Goal: Transaction & Acquisition: Book appointment/travel/reservation

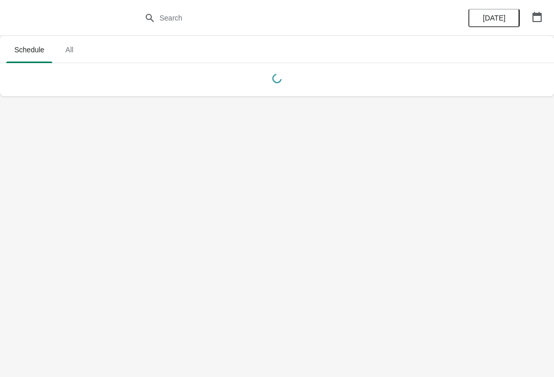
click at [478, 214] on body "Schedule All Schedule All Today" at bounding box center [277, 188] width 554 height 377
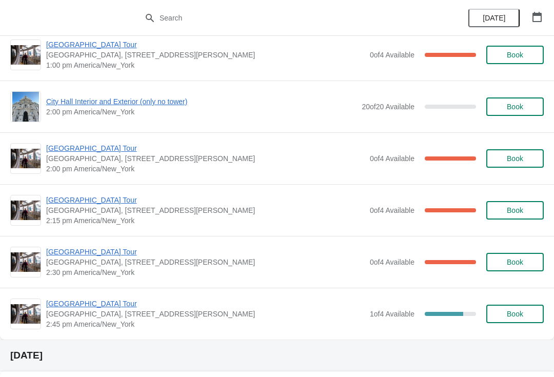
scroll to position [741, 0]
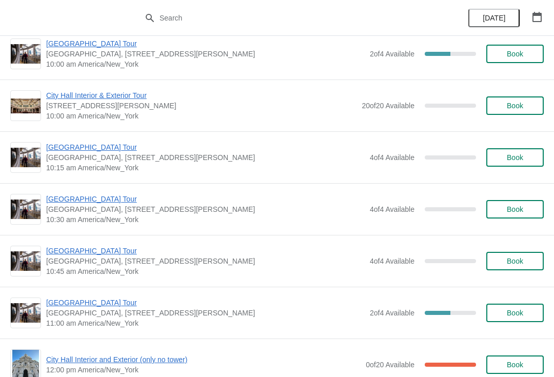
scroll to position [1154, 0]
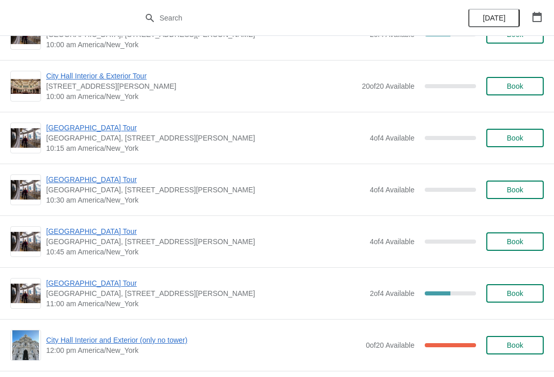
click at [523, 186] on span "Book" at bounding box center [515, 190] width 16 height 8
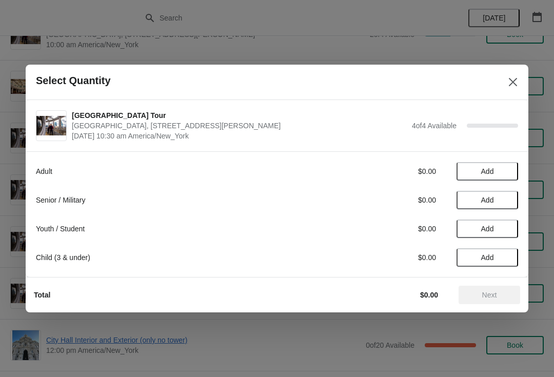
click at [502, 170] on span "Add" at bounding box center [487, 171] width 43 height 8
click at [503, 197] on span "Add" at bounding box center [487, 200] width 43 height 8
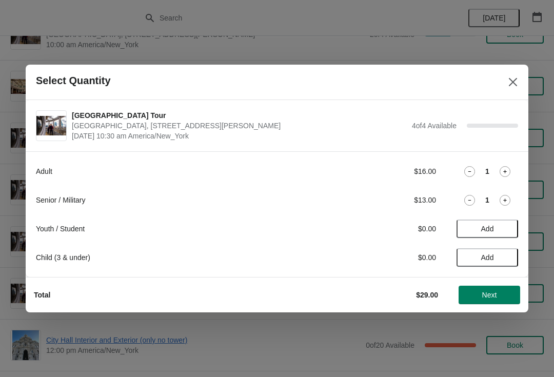
click at [501, 294] on span "Next" at bounding box center [489, 295] width 45 height 8
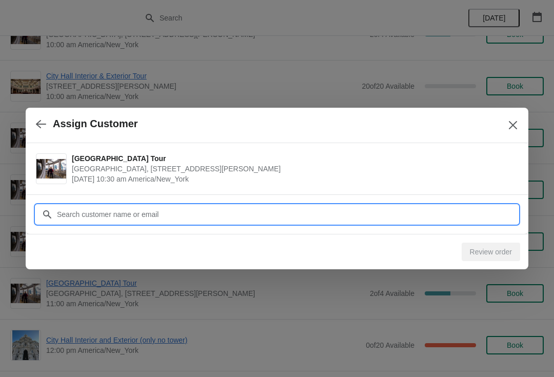
click at [200, 217] on input "Customer" at bounding box center [287, 214] width 462 height 18
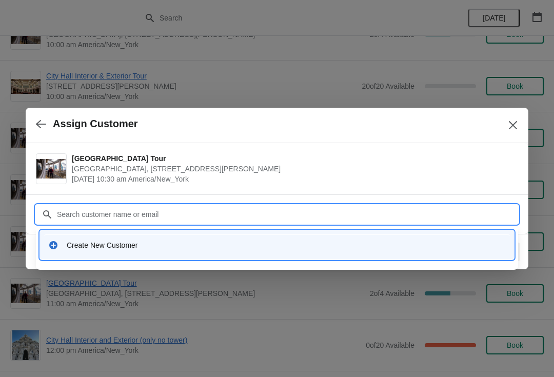
click at [257, 246] on div "Create New Customer" at bounding box center [286, 245] width 439 height 10
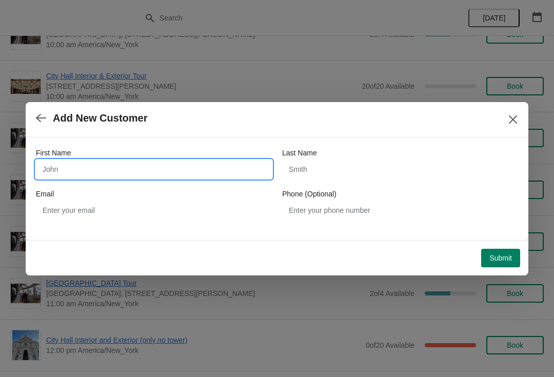
click at [94, 160] on input "First Name" at bounding box center [154, 169] width 236 height 18
type input "Tom"
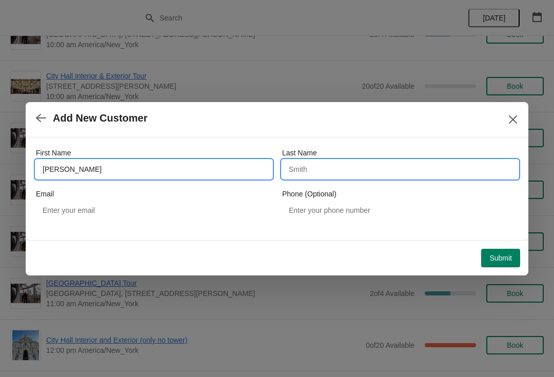
click at [399, 169] on input "Last Name" at bounding box center [400, 169] width 236 height 18
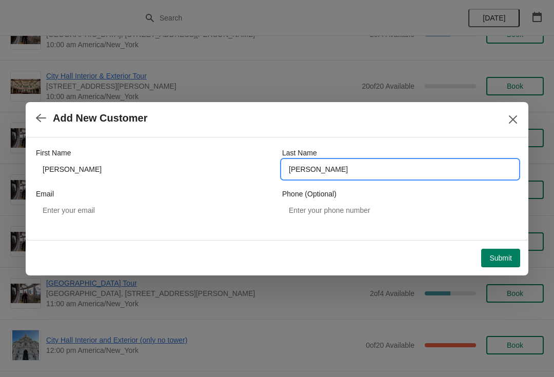
type input "otis"
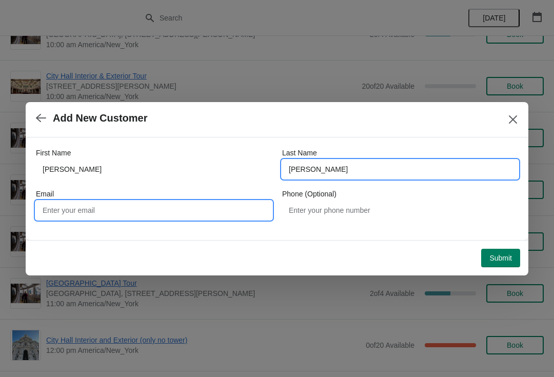
click at [144, 201] on input "Email" at bounding box center [154, 210] width 236 height 18
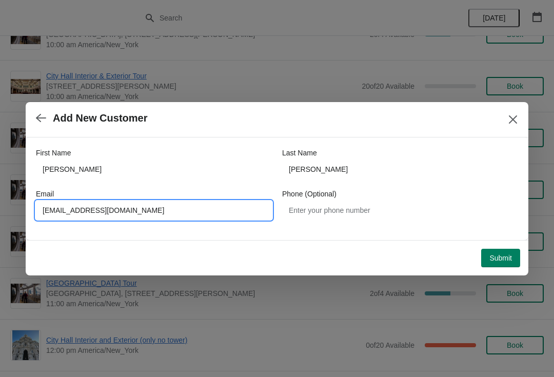
type input "totist@yahoo.com"
click at [517, 245] on div "Submit" at bounding box center [275, 256] width 491 height 23
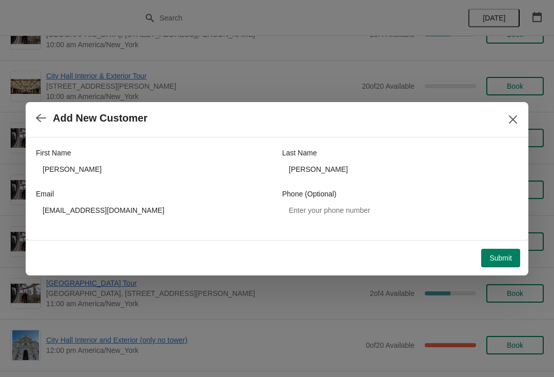
click at [509, 256] on span "Submit" at bounding box center [501, 258] width 23 height 8
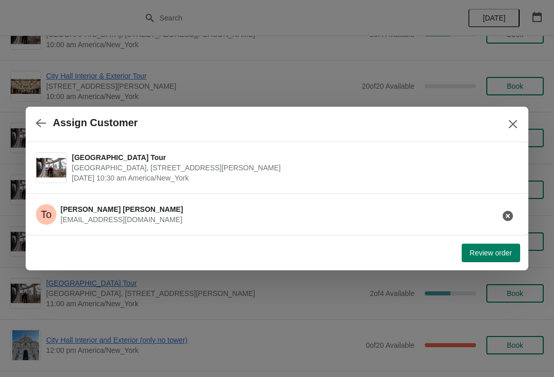
click at [421, 374] on div at bounding box center [277, 188] width 554 height 377
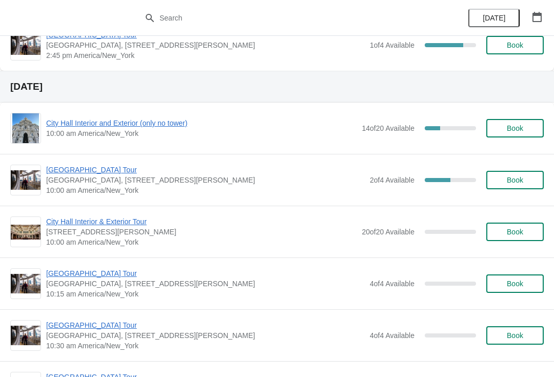
scroll to position [1011, 0]
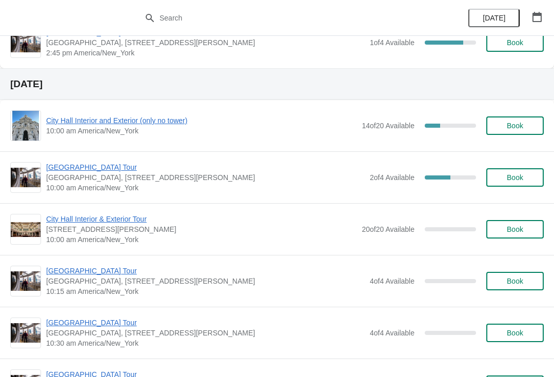
click at [125, 324] on span "[GEOGRAPHIC_DATA] Tour" at bounding box center [205, 323] width 319 height 10
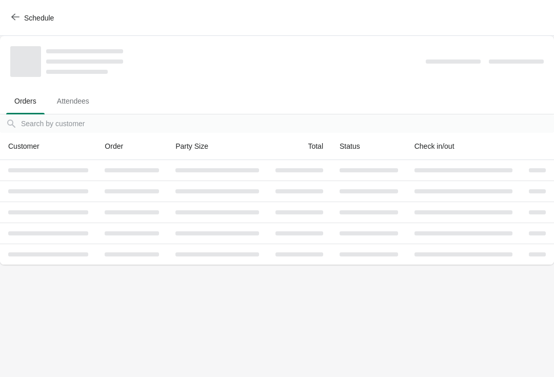
scroll to position [0, 0]
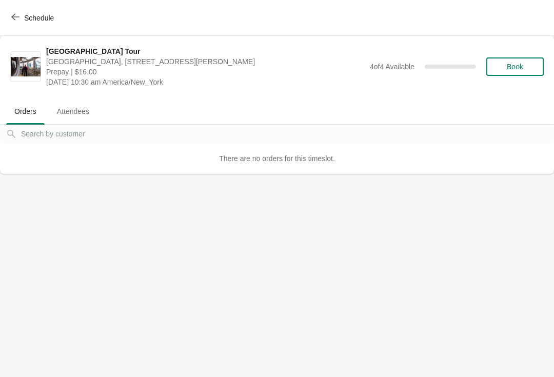
click at [24, 17] on span "Schedule" at bounding box center [33, 18] width 41 height 10
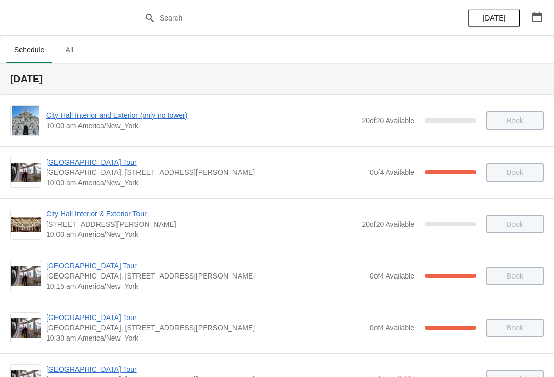
click at [537, 9] on button "button" at bounding box center [537, 17] width 18 height 18
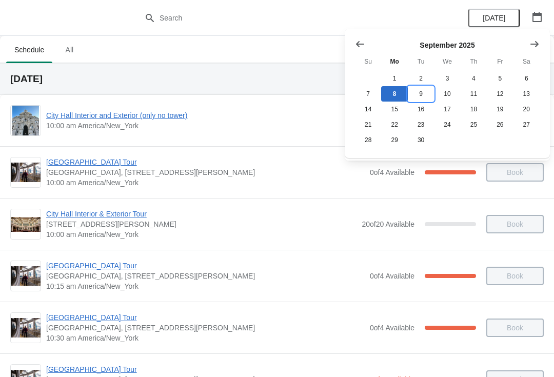
click at [428, 90] on button "9" at bounding box center [421, 93] width 26 height 15
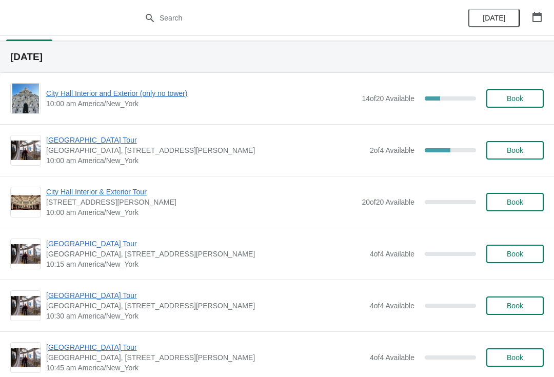
scroll to position [21, 0]
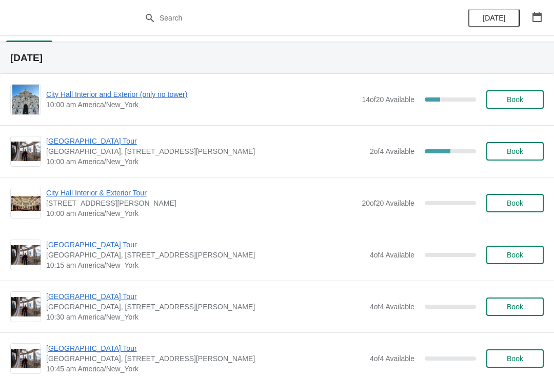
click at [106, 297] on span "[GEOGRAPHIC_DATA] Tour" at bounding box center [205, 297] width 319 height 10
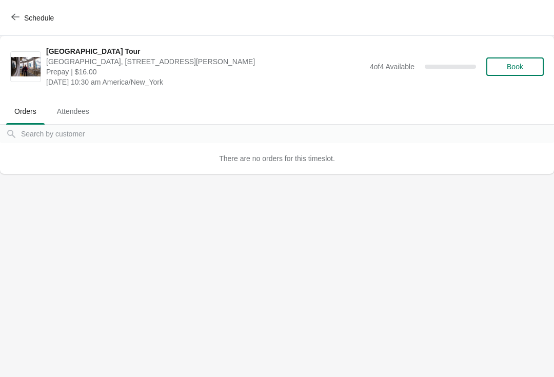
scroll to position [0, 0]
click at [528, 62] on button "Book" at bounding box center [515, 66] width 57 height 18
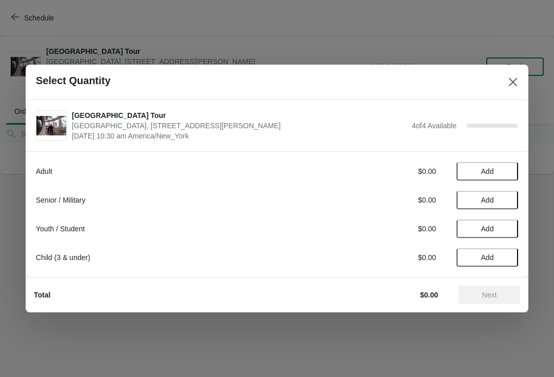
click at [521, 81] on button "Close" at bounding box center [513, 82] width 18 height 18
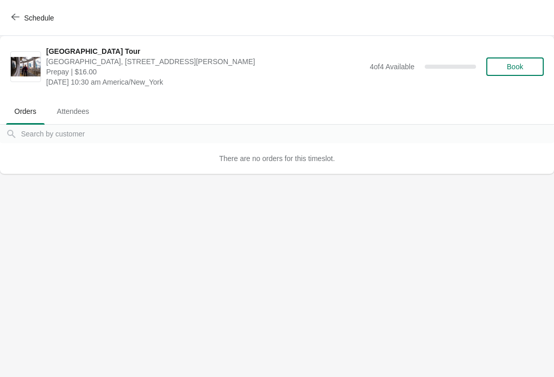
click at [18, 21] on icon "button" at bounding box center [15, 17] width 8 height 8
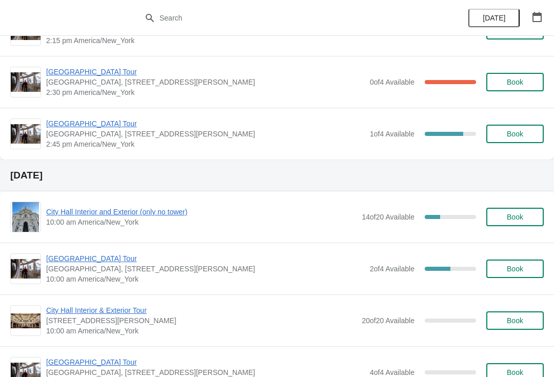
scroll to position [922, 0]
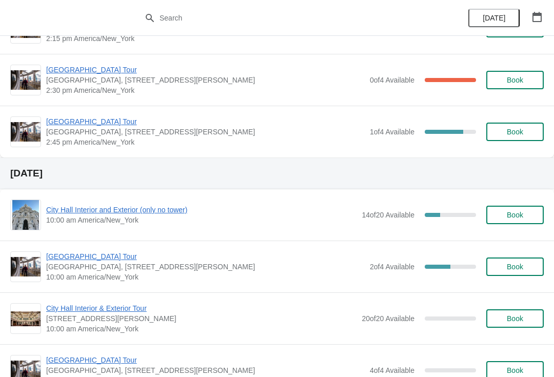
click at [106, 260] on span "[GEOGRAPHIC_DATA] Tour" at bounding box center [205, 256] width 319 height 10
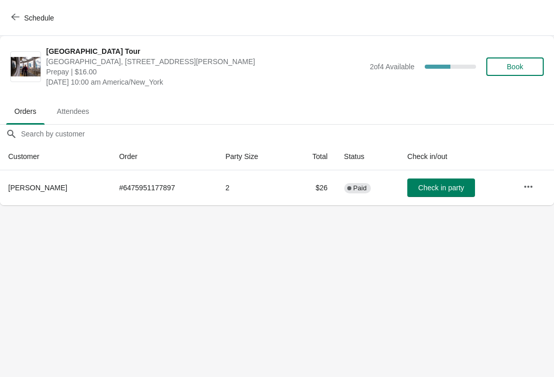
click at [520, 66] on span "Book" at bounding box center [515, 67] width 16 height 8
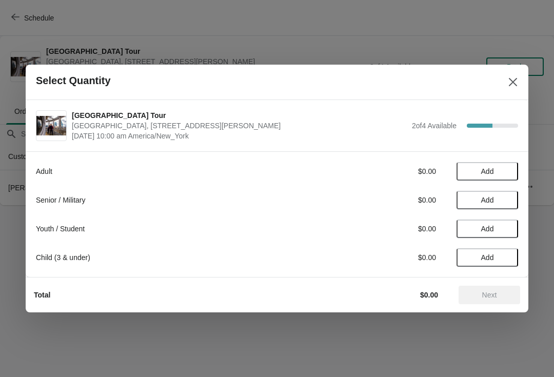
click at [498, 166] on button "Add" at bounding box center [488, 171] width 62 height 18
click at [501, 195] on button "Add" at bounding box center [488, 200] width 62 height 18
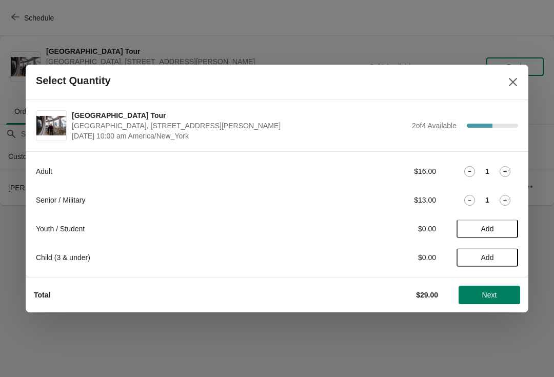
click at [498, 295] on span "Next" at bounding box center [489, 295] width 45 height 8
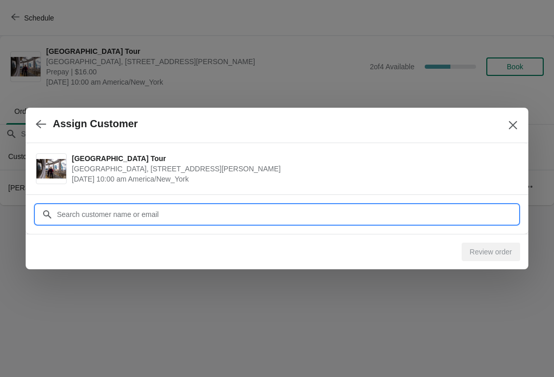
click at [165, 216] on input "Customer" at bounding box center [287, 214] width 462 height 18
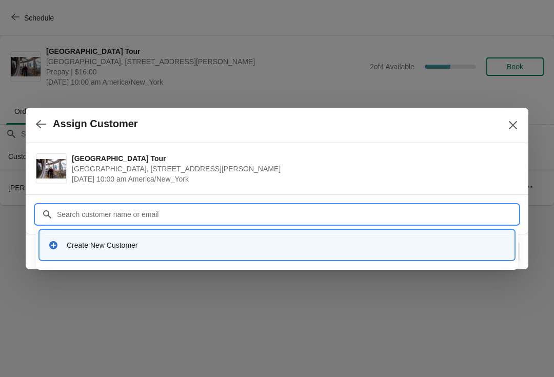
click at [190, 246] on div "Create New Customer" at bounding box center [286, 245] width 439 height 10
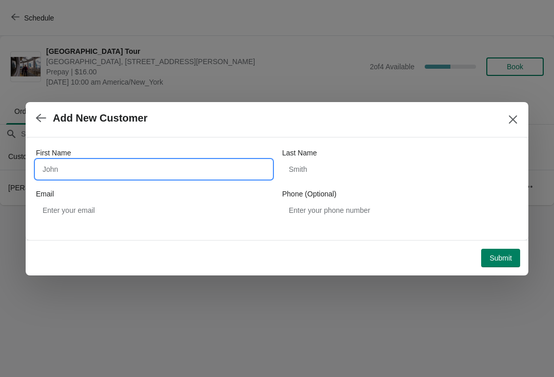
click at [130, 170] on input "First Name" at bounding box center [154, 169] width 236 height 18
type input "Tom"
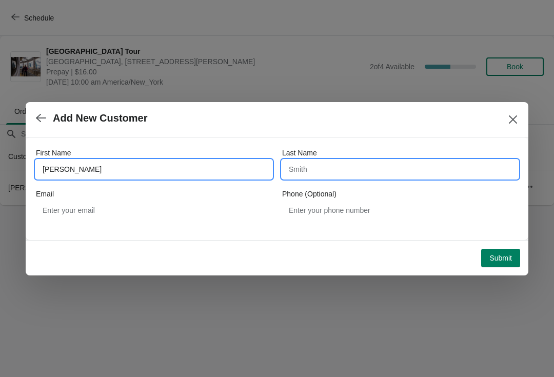
click at [342, 165] on input "Last Name" at bounding box center [400, 169] width 236 height 18
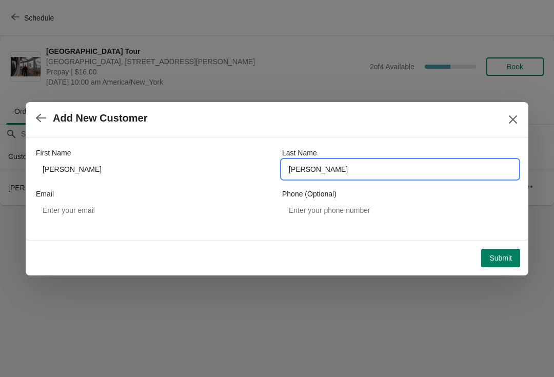
type input "otis"
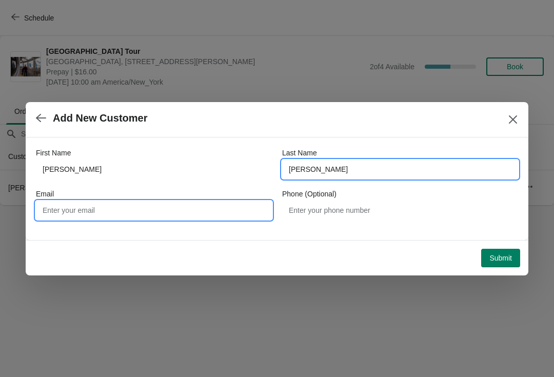
click at [154, 202] on input "Email" at bounding box center [154, 210] width 236 height 18
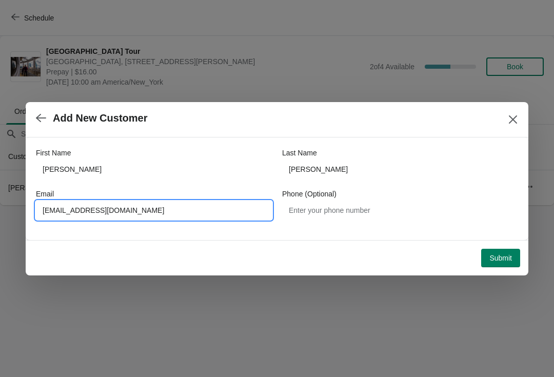
type input "Totist@yahoo.com"
click at [503, 259] on span "Submit" at bounding box center [501, 258] width 23 height 8
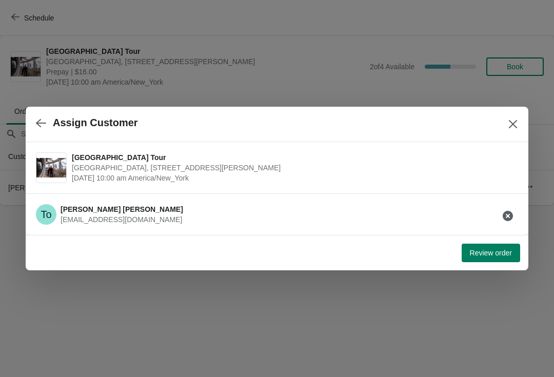
click at [504, 253] on span "Review order" at bounding box center [491, 253] width 42 height 8
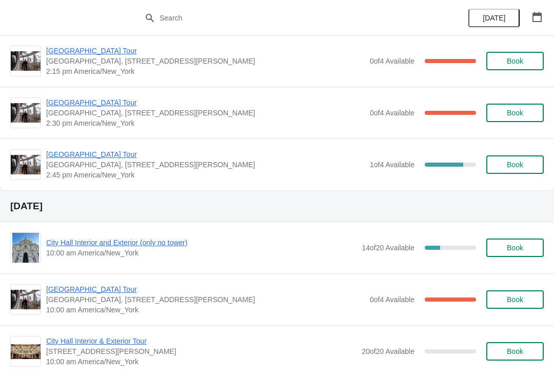
scroll to position [894, 0]
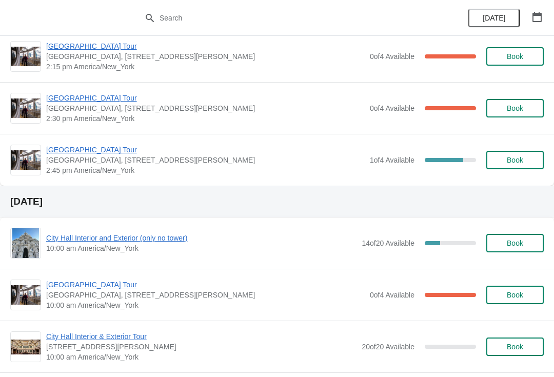
click at [101, 288] on span "[GEOGRAPHIC_DATA] Tour" at bounding box center [205, 285] width 319 height 10
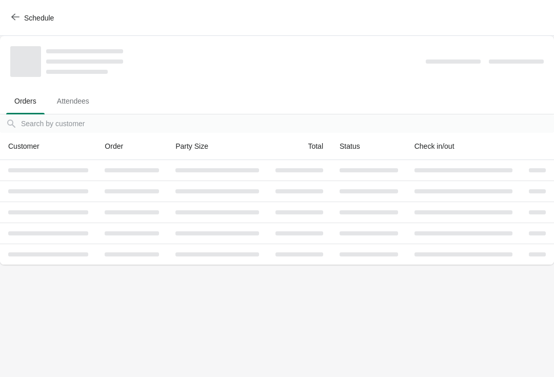
scroll to position [0, 0]
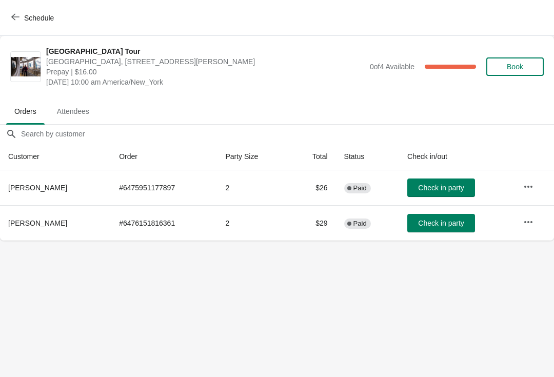
click at [22, 9] on button "Schedule" at bounding box center [33, 18] width 57 height 18
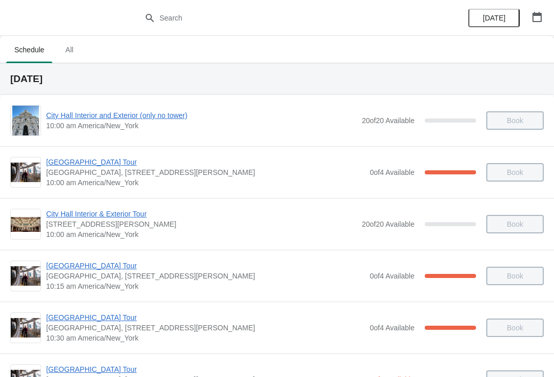
click at [111, 263] on span "[GEOGRAPHIC_DATA] Tour" at bounding box center [205, 266] width 319 height 10
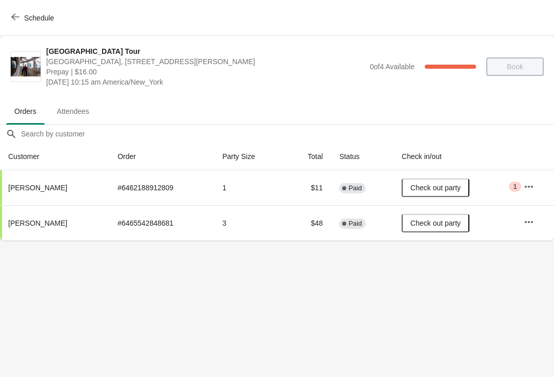
click at [25, 12] on button "Schedule" at bounding box center [33, 18] width 57 height 18
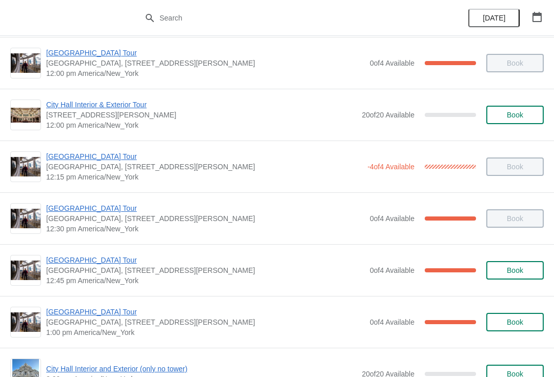
scroll to position [473, 0]
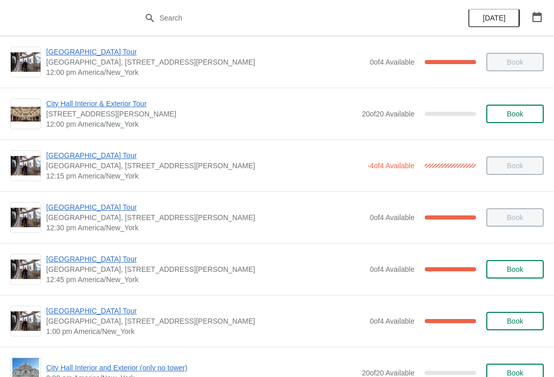
click at [56, 263] on span "[GEOGRAPHIC_DATA] Tour" at bounding box center [205, 259] width 319 height 10
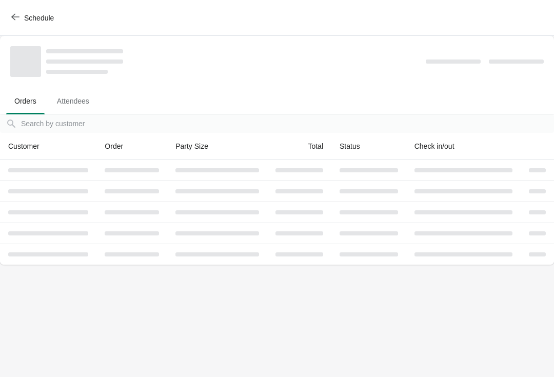
scroll to position [0, 0]
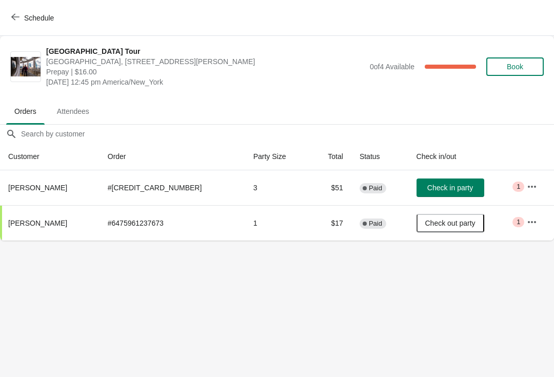
click at [21, 10] on button "Schedule" at bounding box center [33, 18] width 57 height 18
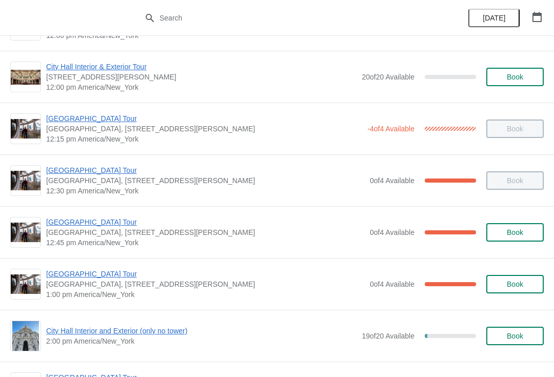
scroll to position [513, 0]
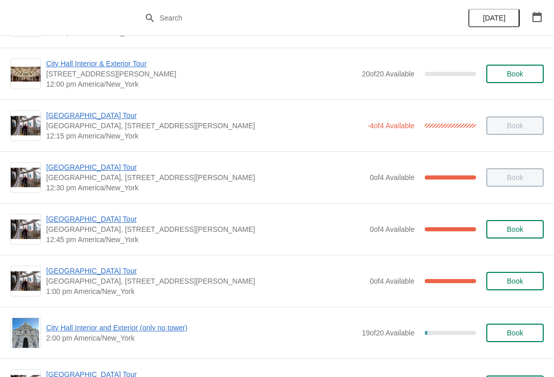
click at [103, 268] on span "[GEOGRAPHIC_DATA] Tour" at bounding box center [205, 271] width 319 height 10
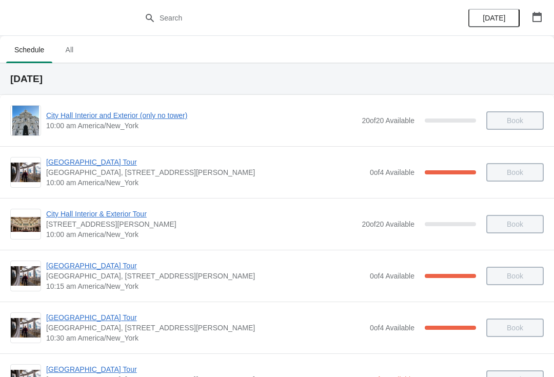
click at [545, 12] on button "button" at bounding box center [537, 17] width 18 height 18
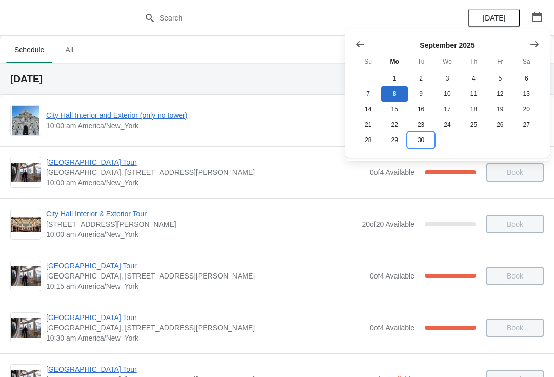
click at [434, 139] on button "30" at bounding box center [421, 139] width 26 height 15
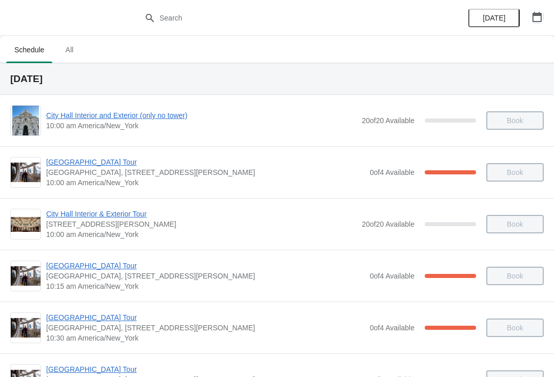
click at [545, 12] on button "button" at bounding box center [537, 17] width 18 height 18
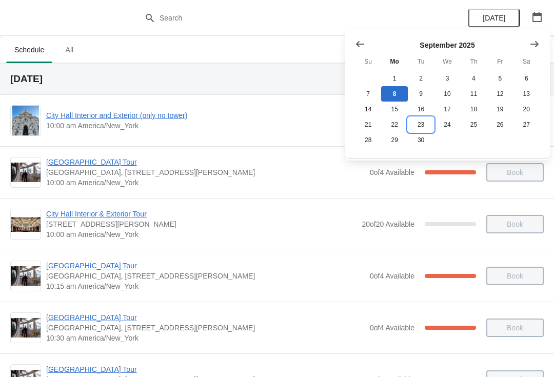
click at [429, 122] on button "23" at bounding box center [421, 124] width 26 height 15
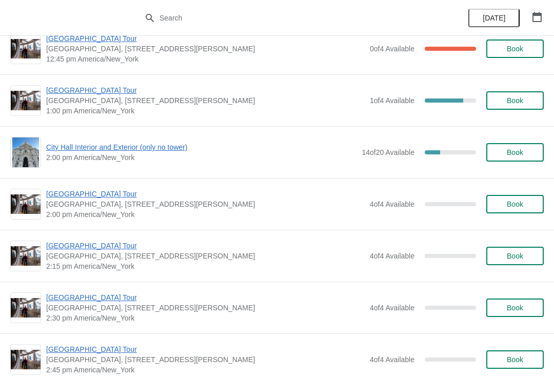
scroll to position [696, 0]
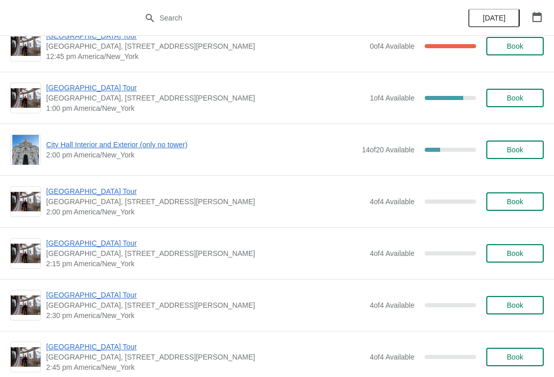
click at [96, 190] on span "[GEOGRAPHIC_DATA] Tour" at bounding box center [205, 191] width 319 height 10
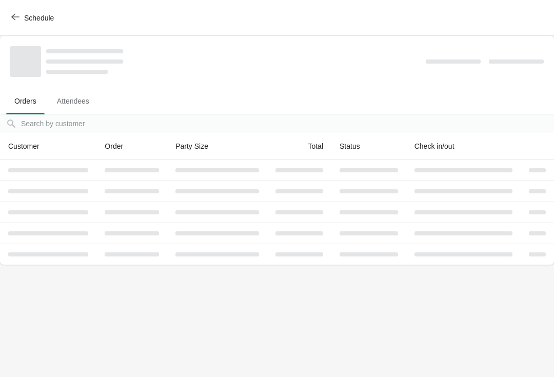
scroll to position [0, 0]
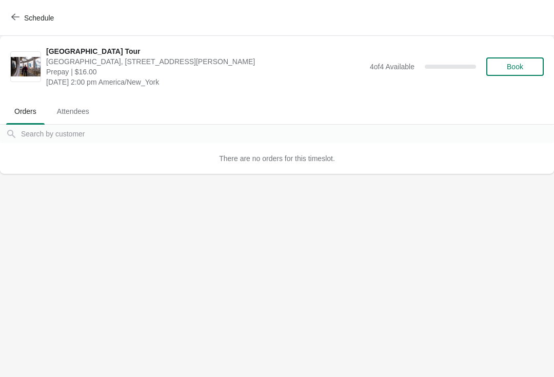
click at [532, 60] on button "Book" at bounding box center [515, 66] width 57 height 18
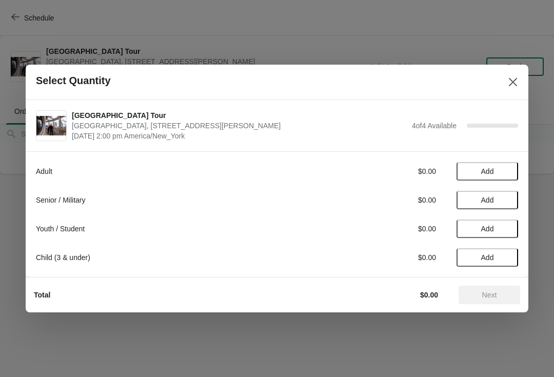
click at [502, 168] on span "Add" at bounding box center [487, 171] width 43 height 8
click at [507, 171] on icon at bounding box center [505, 171] width 11 height 11
click at [512, 168] on div "2" at bounding box center [488, 171] width 62 height 11
click at [500, 299] on span "Next" at bounding box center [489, 295] width 45 height 8
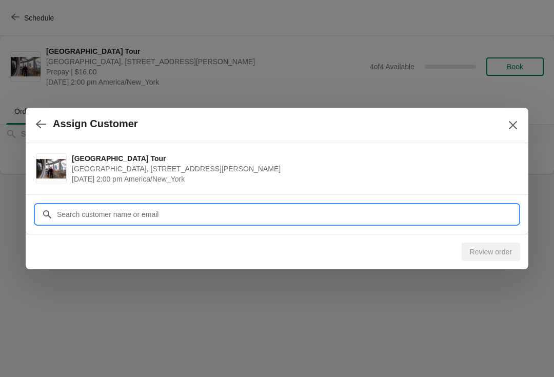
click at [222, 209] on input "Customer" at bounding box center [287, 214] width 462 height 18
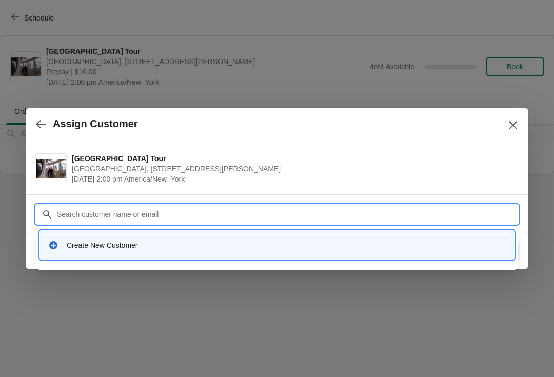
click at [221, 248] on div "Create New Customer" at bounding box center [286, 245] width 439 height 10
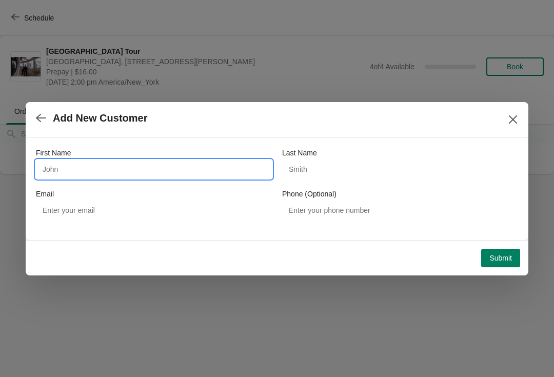
click at [175, 178] on input "First Name" at bounding box center [154, 169] width 236 height 18
type input "Peter"
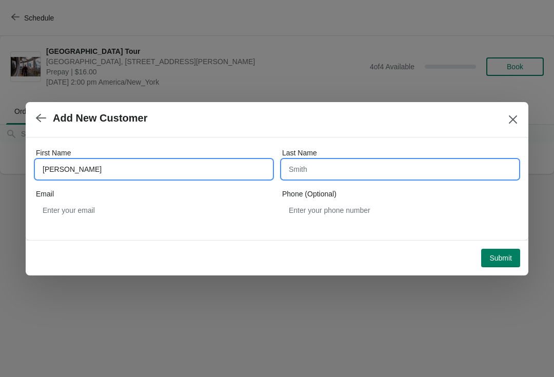
click at [367, 168] on input "Last Name" at bounding box center [400, 169] width 236 height 18
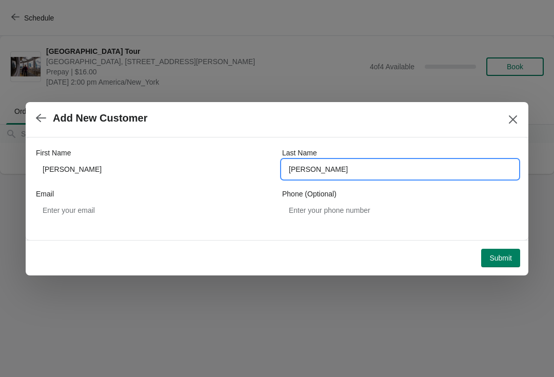
type input "lam"
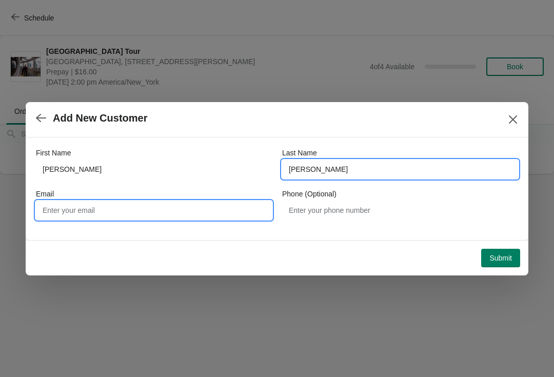
click at [147, 214] on input "Email" at bounding box center [154, 210] width 236 height 18
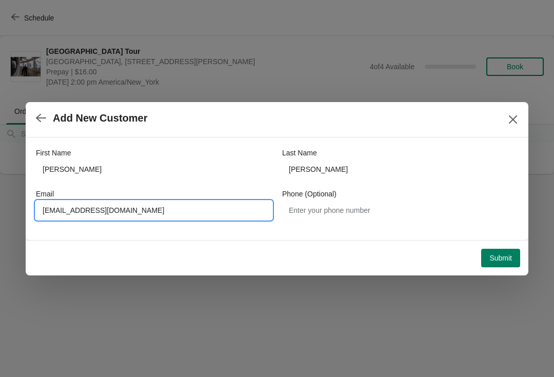
type input "p3perlam@gmail.com"
click at [520, 248] on div "Submit" at bounding box center [275, 256] width 491 height 23
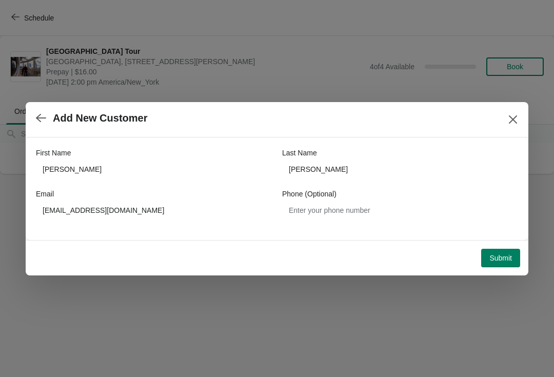
click at [504, 258] on span "Submit" at bounding box center [501, 258] width 23 height 8
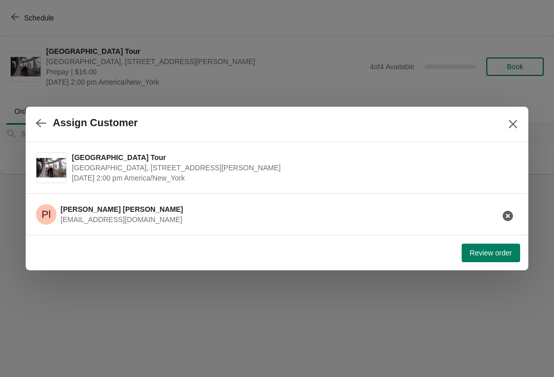
click at [507, 250] on span "Review order" at bounding box center [491, 253] width 42 height 8
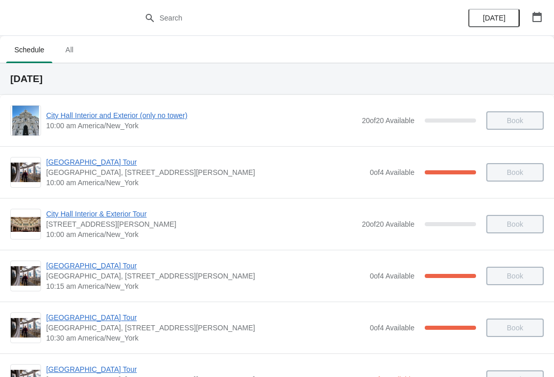
click at [546, 20] on button "button" at bounding box center [537, 17] width 18 height 18
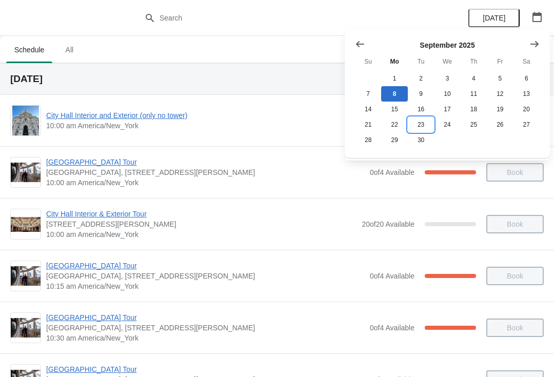
click at [429, 119] on button "23" at bounding box center [421, 124] width 26 height 15
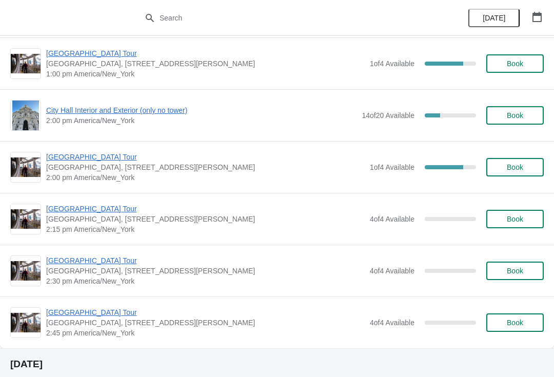
scroll to position [731, 0]
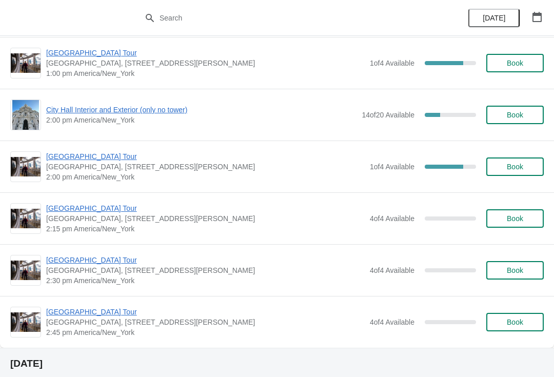
click at [521, 114] on span "Book" at bounding box center [515, 115] width 16 height 8
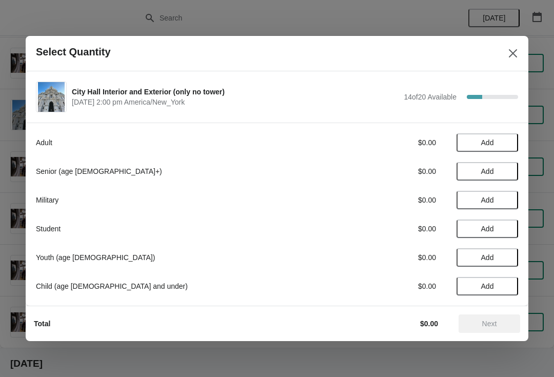
click at [521, 52] on button "Close" at bounding box center [513, 53] width 18 height 18
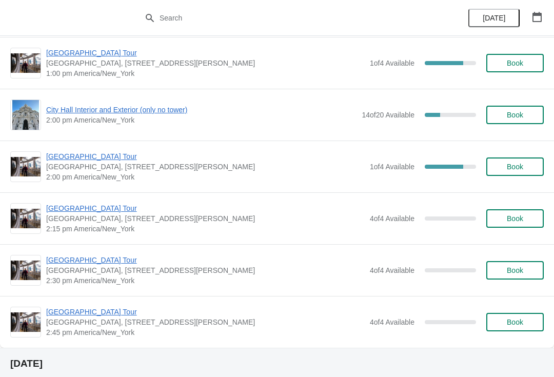
click at [516, 172] on button "Book" at bounding box center [515, 167] width 57 height 18
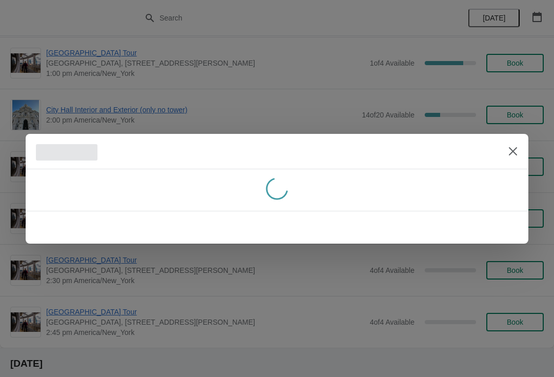
scroll to position [0, 0]
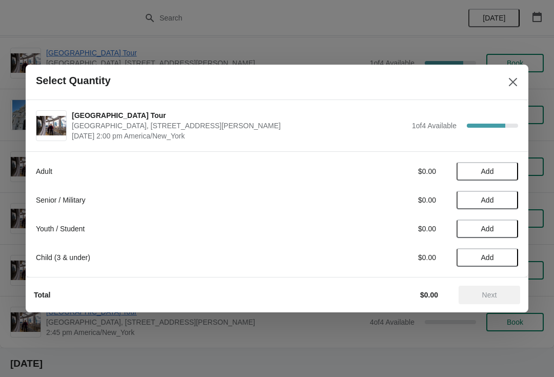
click at [521, 72] on div "Select Quantity" at bounding box center [277, 82] width 503 height 35
click at [518, 75] on button "Close" at bounding box center [513, 82] width 18 height 18
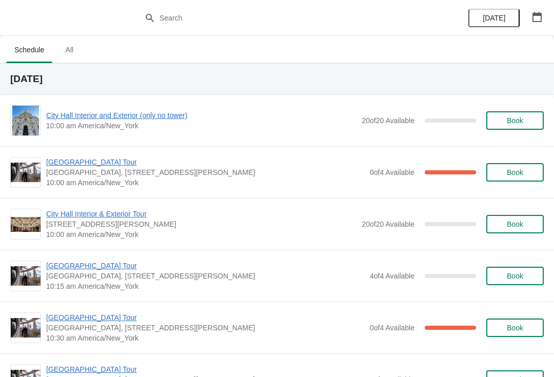
scroll to position [731, 0]
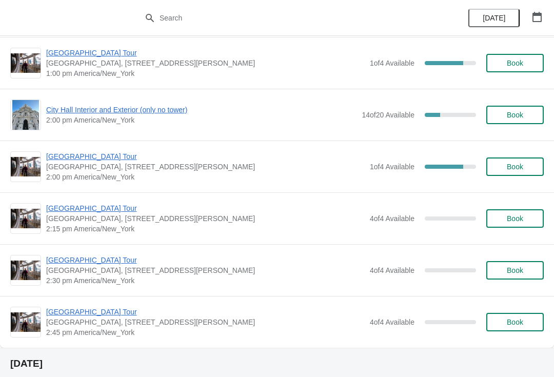
click at [90, 172] on span "2:00 pm America/New_York" at bounding box center [205, 177] width 319 height 10
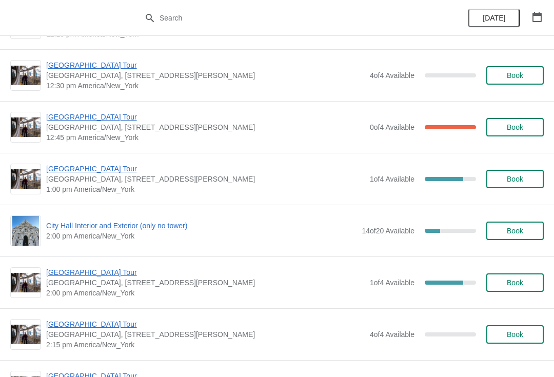
scroll to position [614, 0]
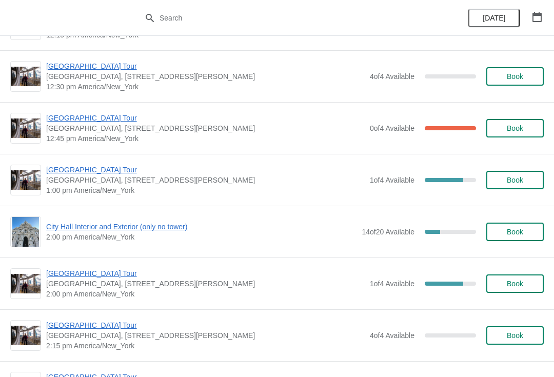
click at [98, 276] on span "[GEOGRAPHIC_DATA] Tour" at bounding box center [205, 273] width 319 height 10
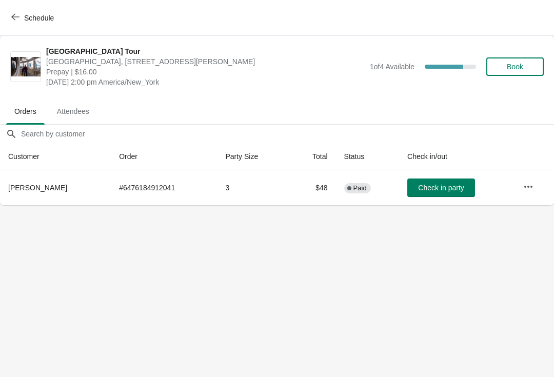
click at [538, 179] on td at bounding box center [534, 187] width 39 height 35
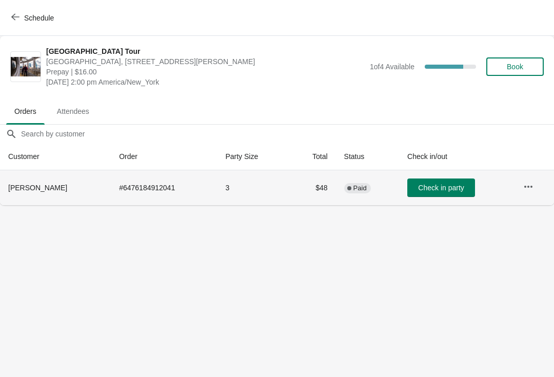
click at [19, 19] on icon "button" at bounding box center [15, 17] width 8 height 8
